Goal: Check status: Check status

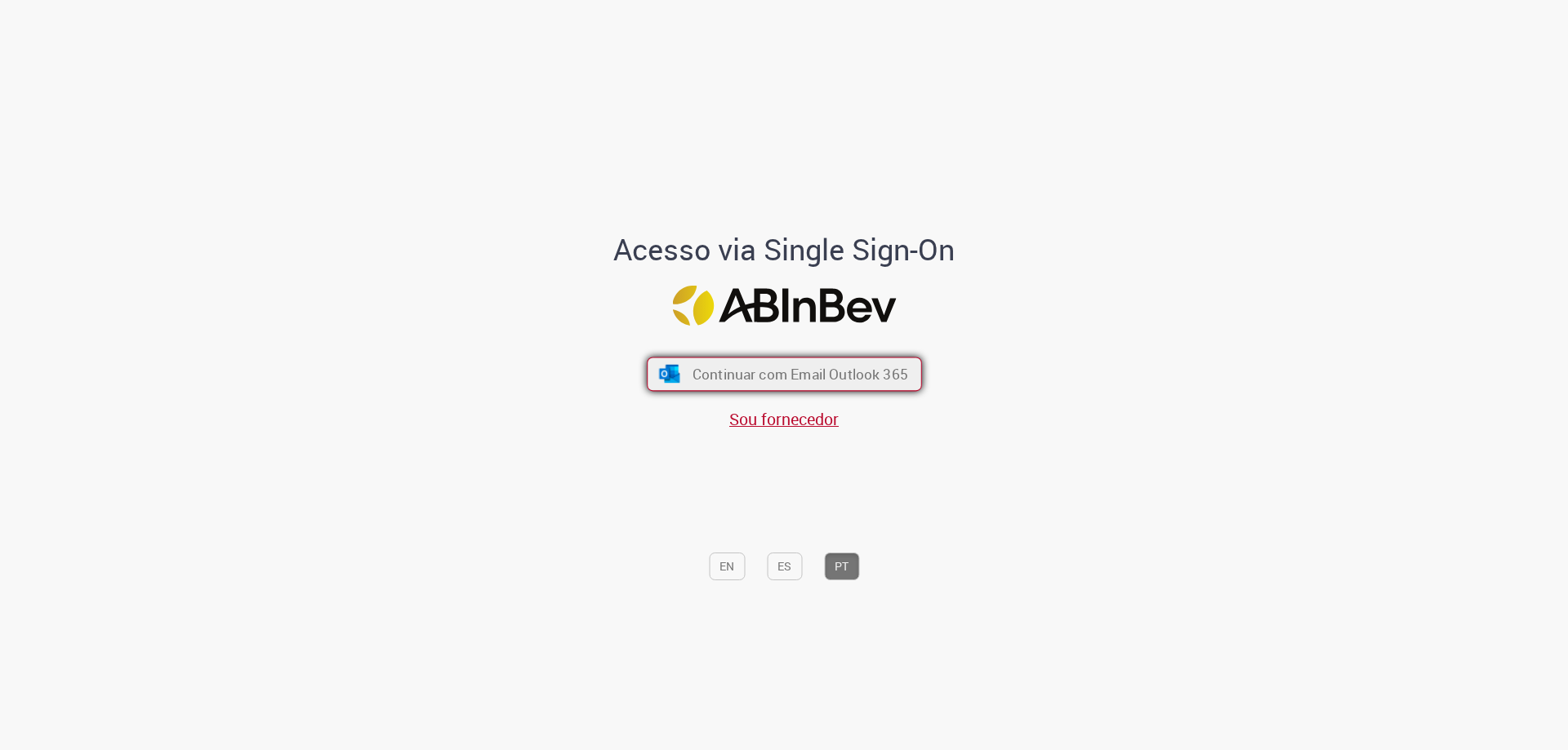
click at [760, 364] on button "Continuar com Email Outlook 365" at bounding box center [784, 374] width 276 height 34
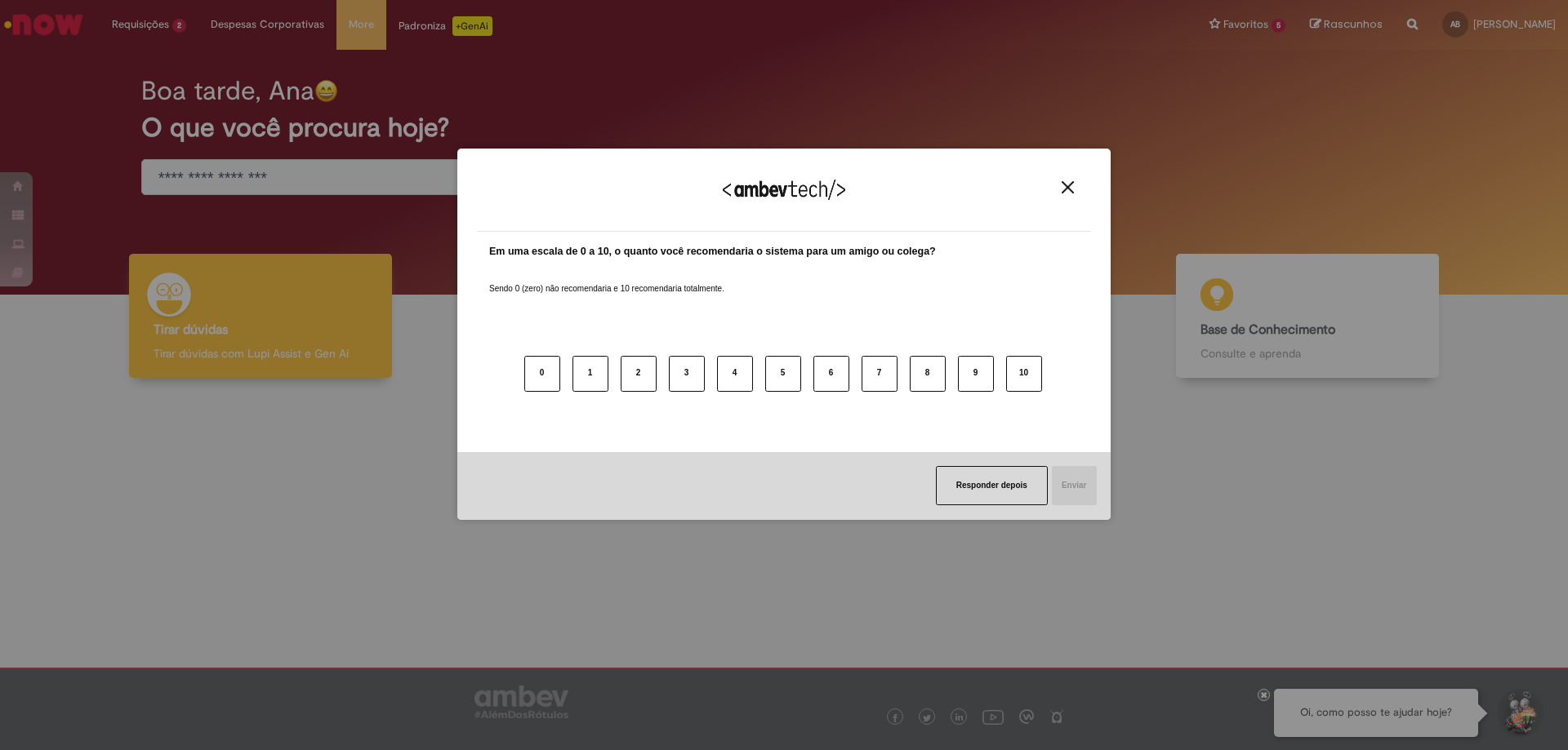
click at [179, 118] on div "Agradecemos seu feedback! Em uma escala de 0 a 10, o quanto você recomendaria o…" at bounding box center [784, 375] width 1568 height 750
click at [1028, 475] on button "Responder depois" at bounding box center [992, 486] width 112 height 39
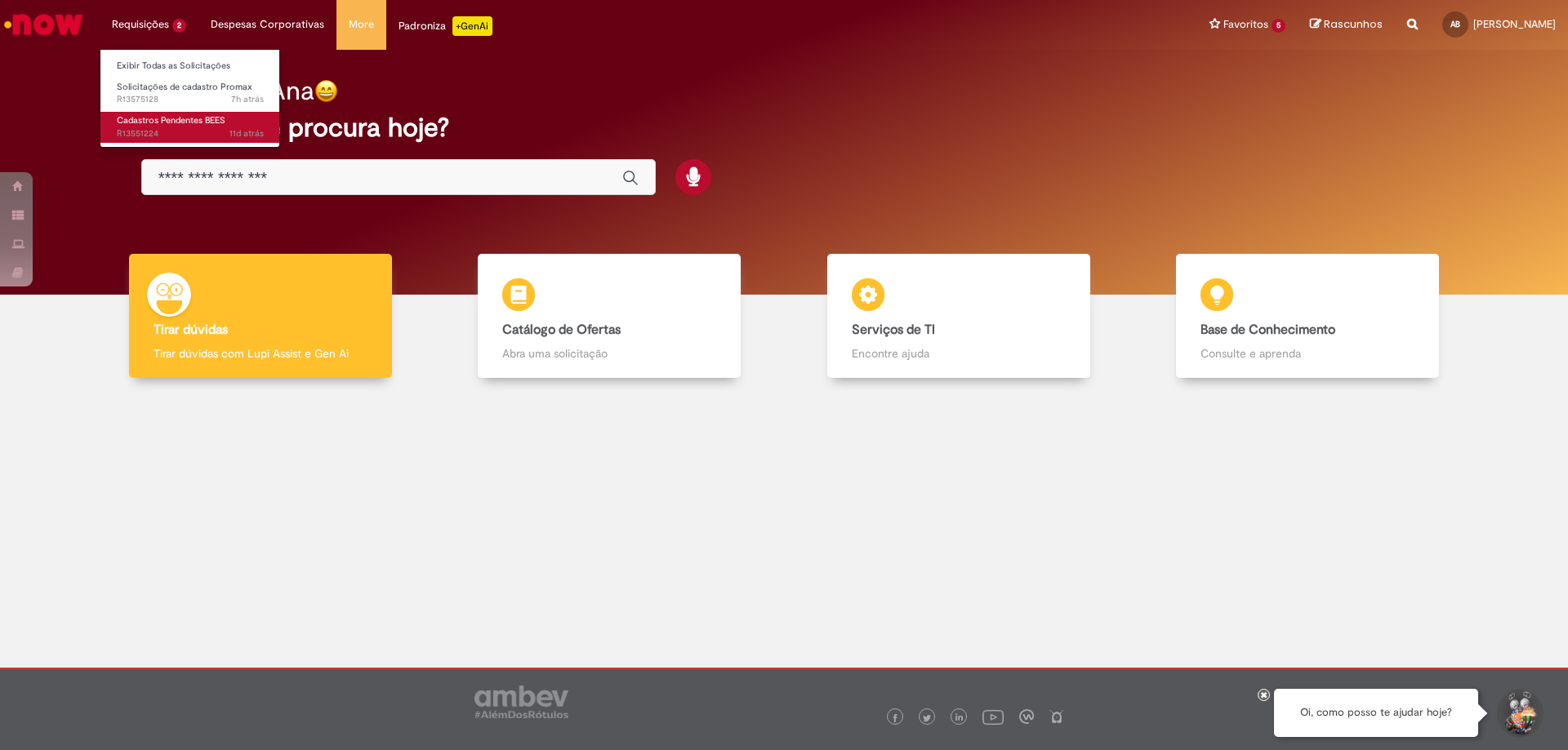
click at [186, 132] on span "11d atrás 11 dias atrás R13551224" at bounding box center [190, 134] width 147 height 13
click at [178, 128] on span "11d atrás 11 dias atrás R13551224" at bounding box center [190, 134] width 147 height 13
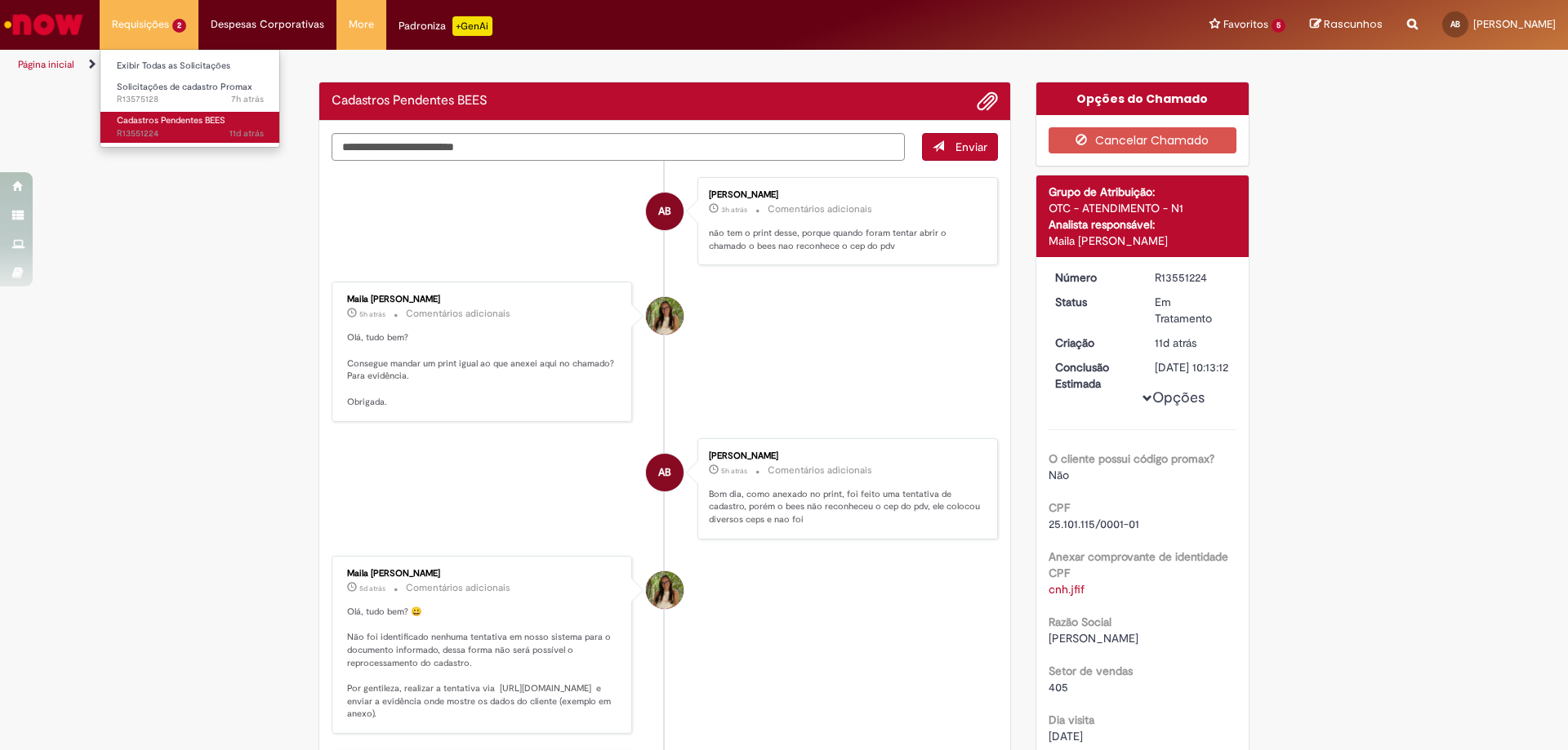
click at [178, 128] on span "11d atrás 11 dias atrás R13551224" at bounding box center [190, 134] width 147 height 13
